Goal: Task Accomplishment & Management: Use online tool/utility

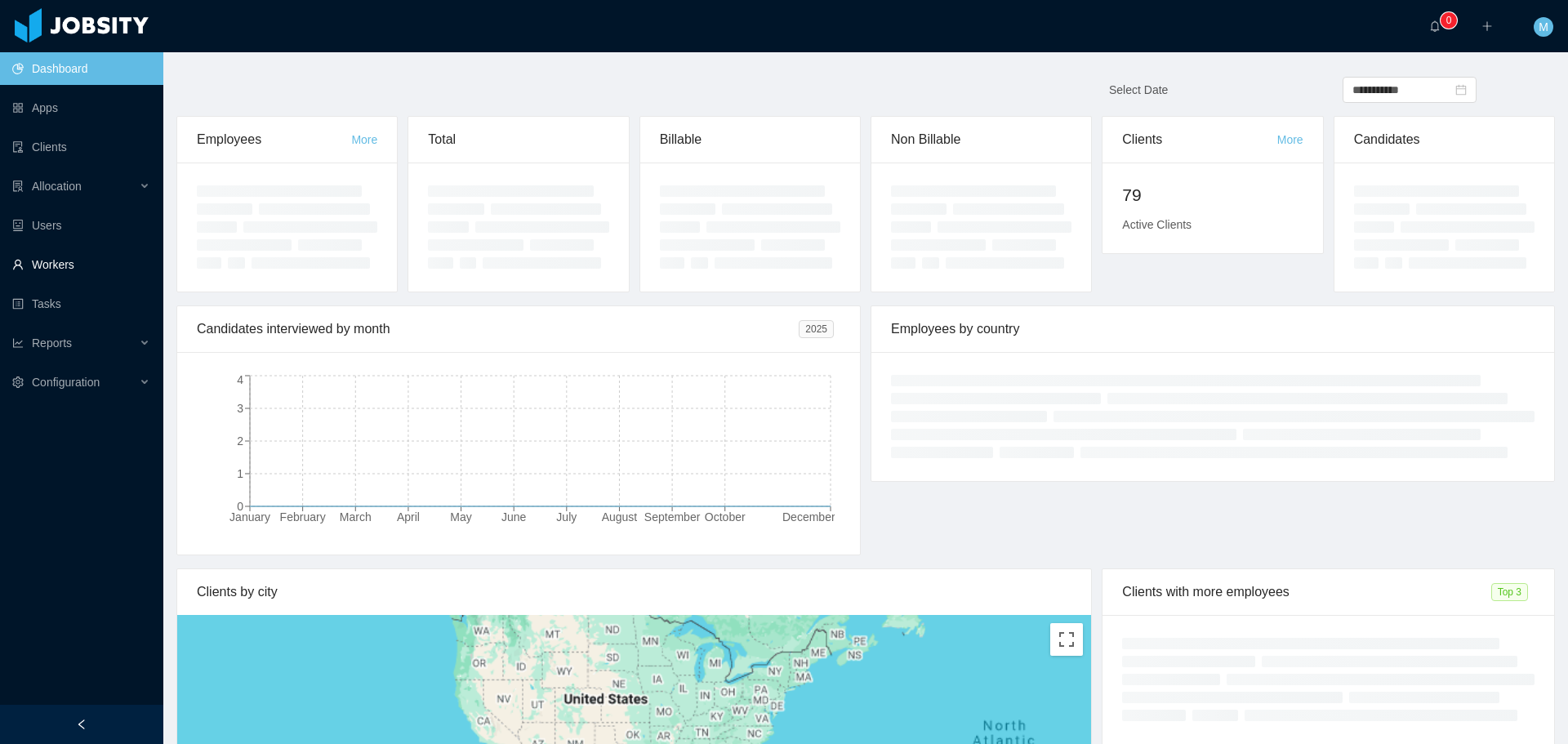
click at [68, 259] on link "Workers" at bounding box center [82, 265] width 138 height 33
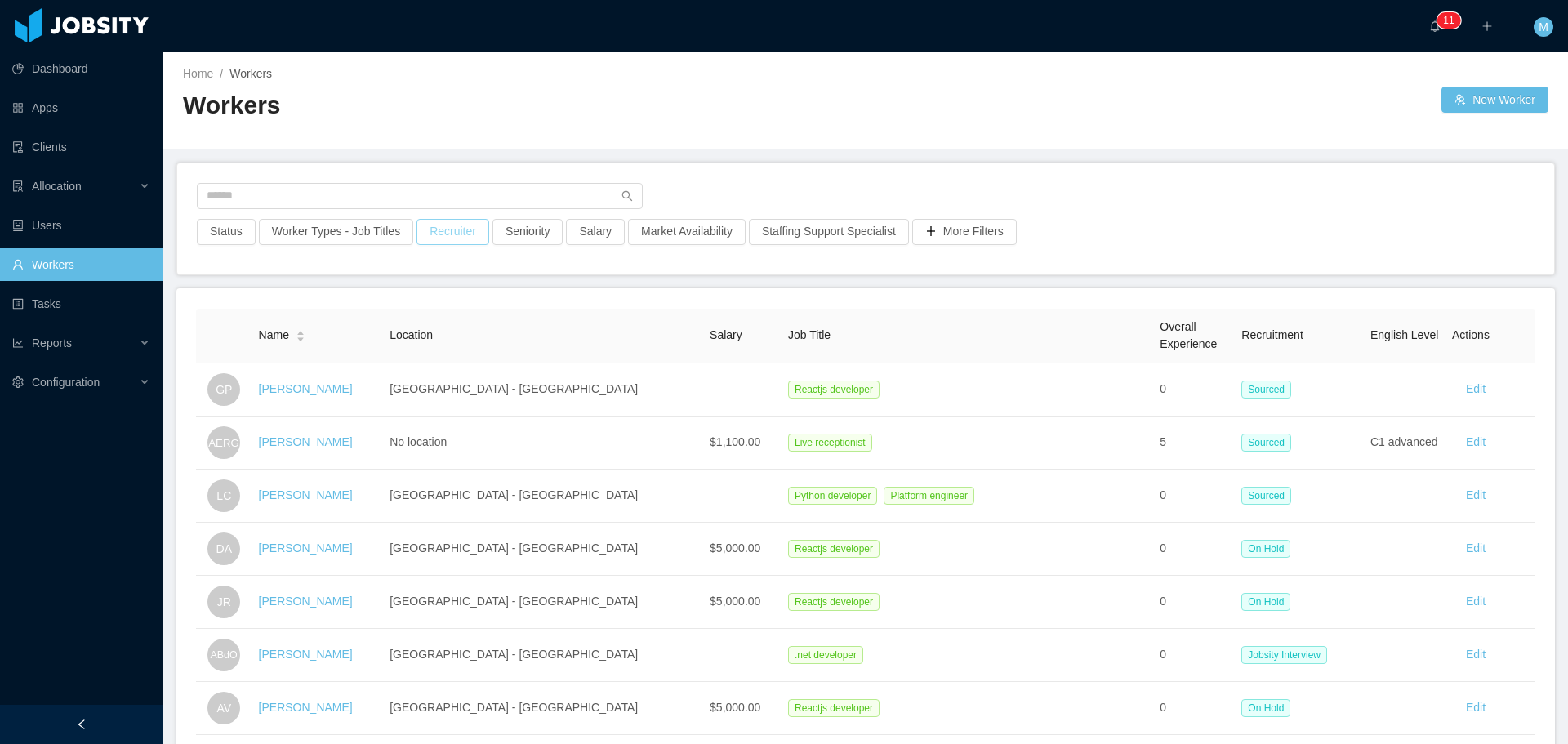
click at [444, 234] on button "Recruiter" at bounding box center [453, 231] width 73 height 26
click at [424, 291] on div at bounding box center [447, 304] width 245 height 26
type input "******"
click at [420, 341] on li "[PERSON_NAME]" at bounding box center [447, 337] width 245 height 26
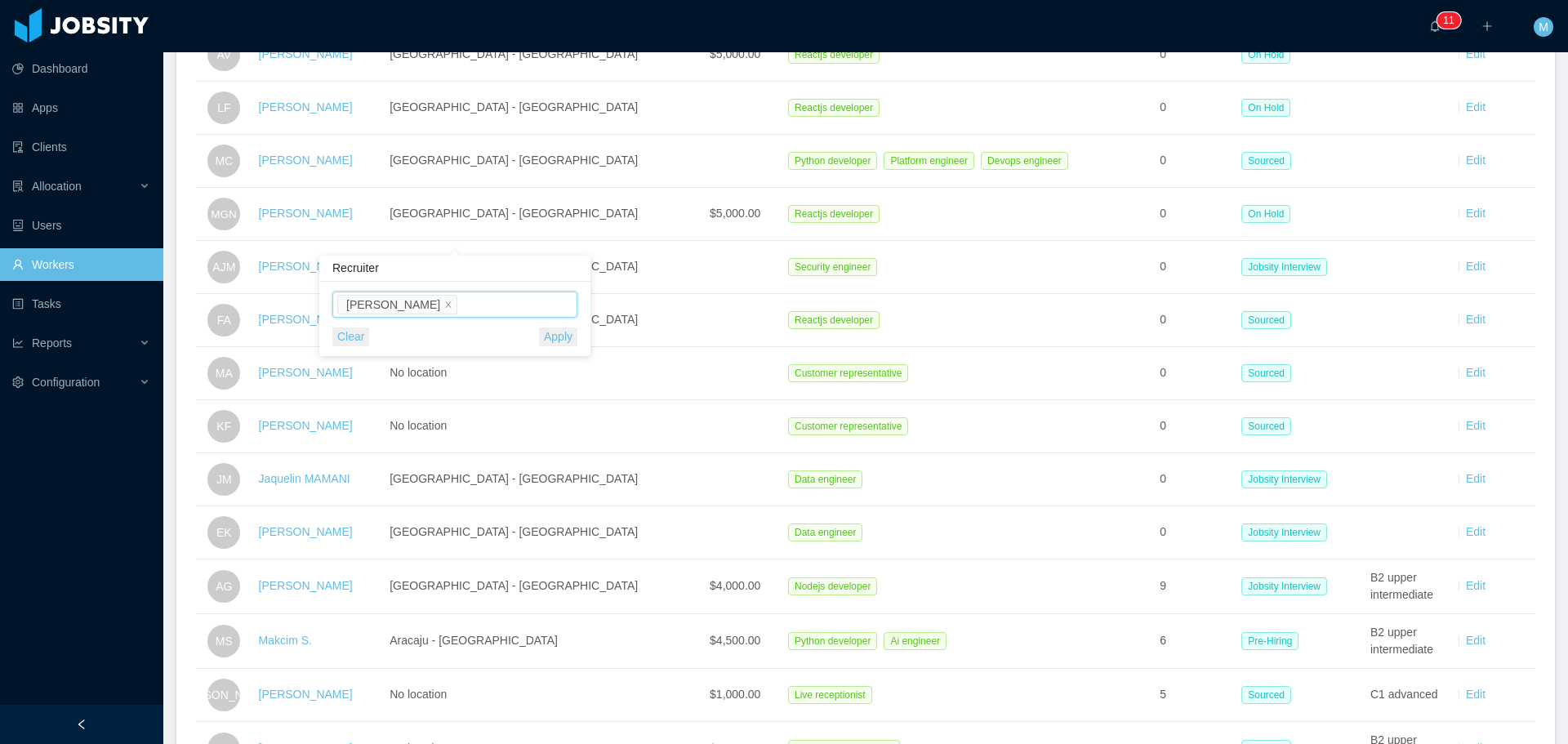
click at [562, 343] on button "Apply" at bounding box center [559, 336] width 39 height 18
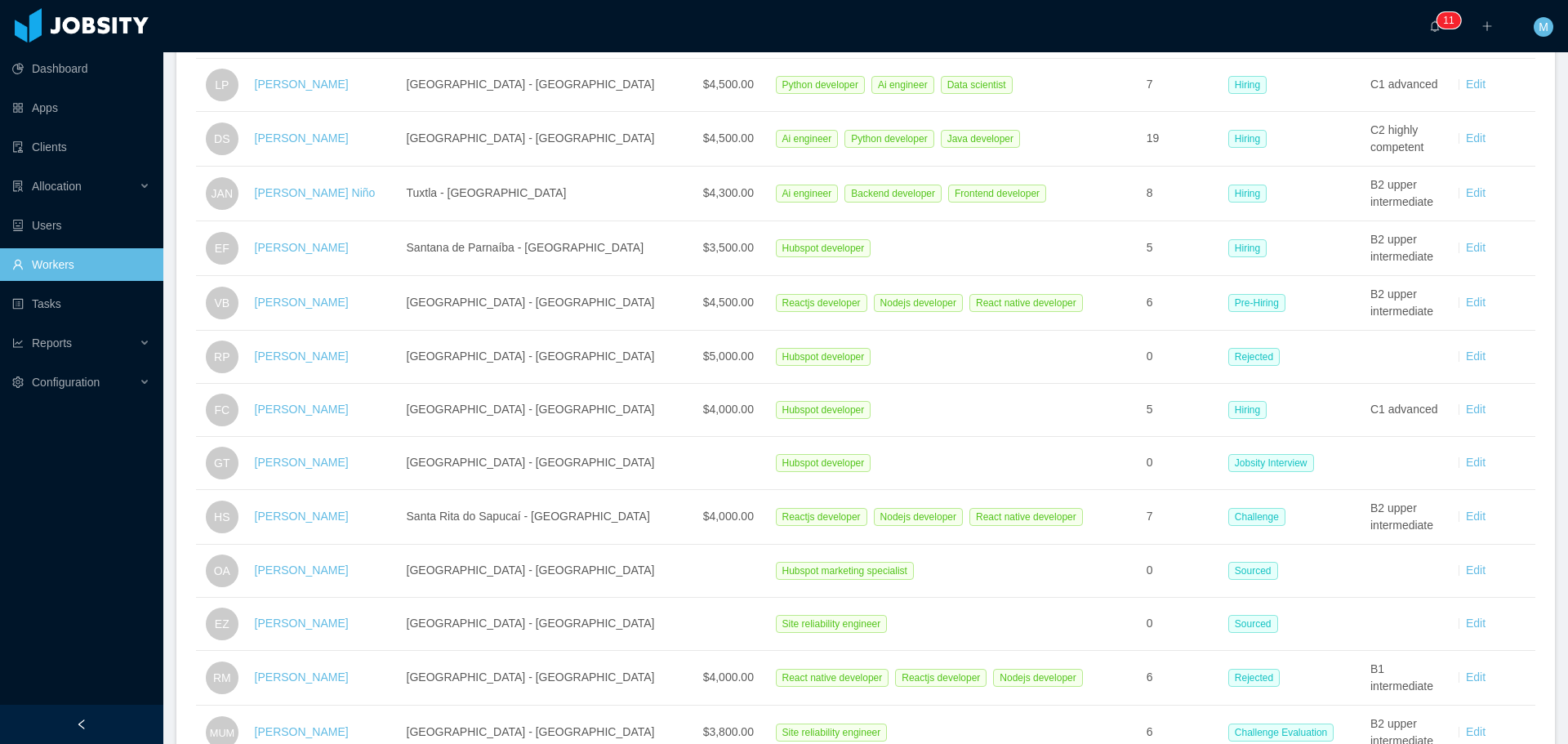
scroll to position [463, 0]
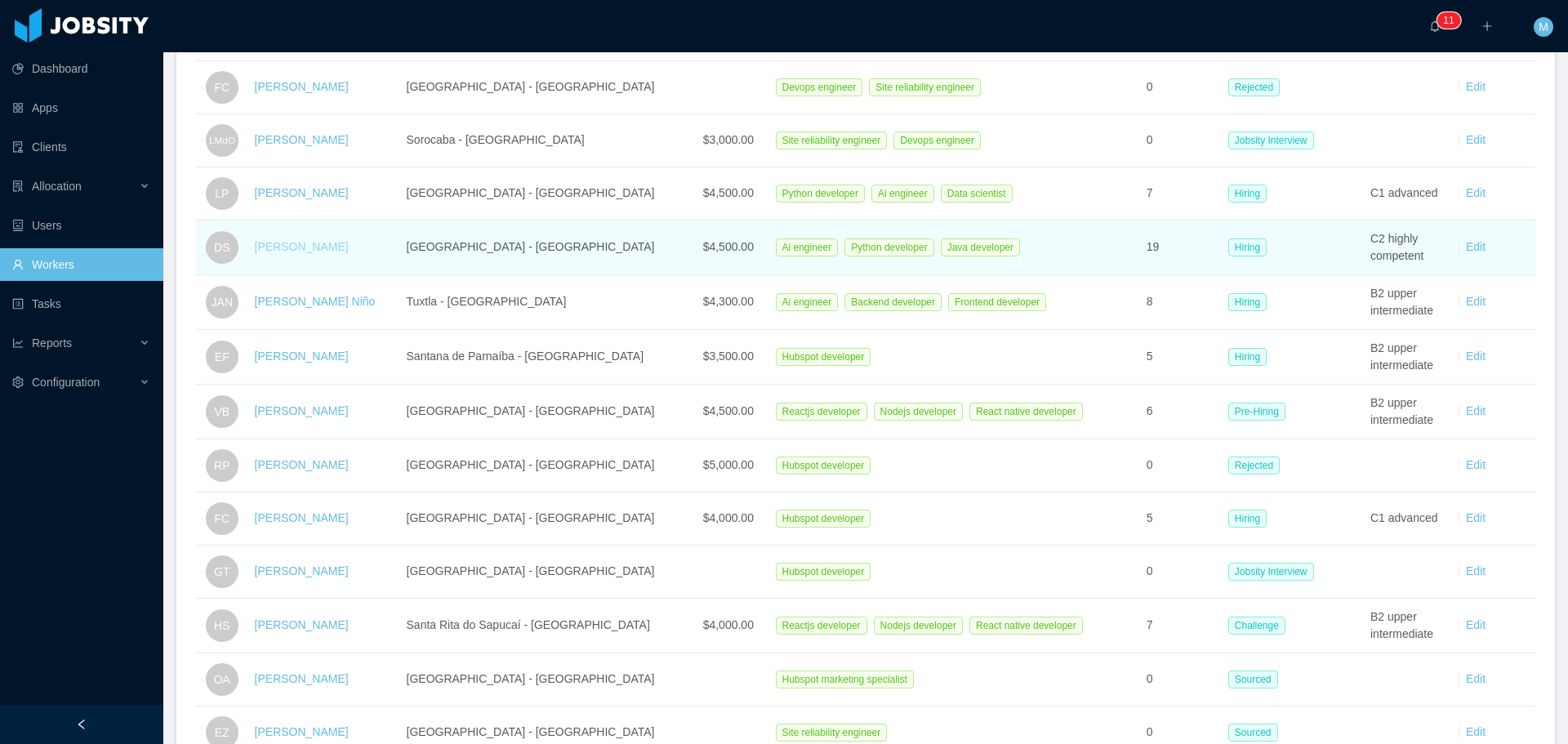
click at [302, 251] on link "[PERSON_NAME]" at bounding box center [301, 246] width 94 height 13
